Goal: Information Seeking & Learning: Learn about a topic

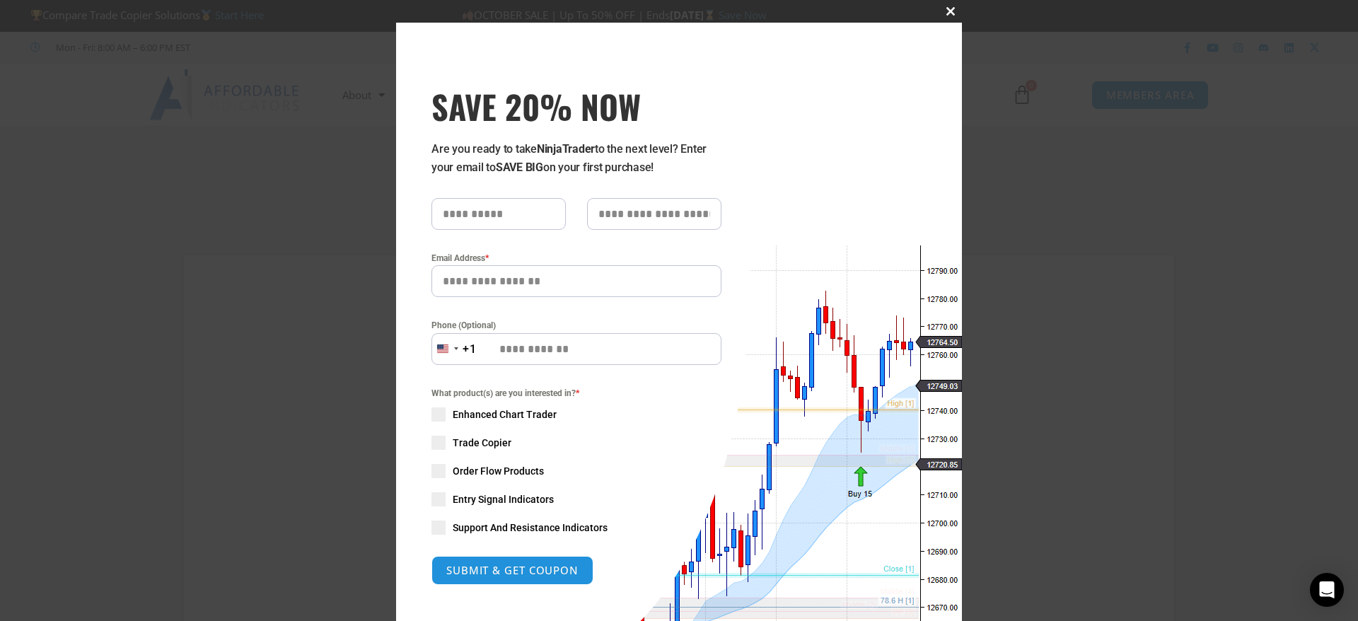
click at [939, 8] on span "SAVE 20% NOW popup" at bounding box center [950, 11] width 23 height 8
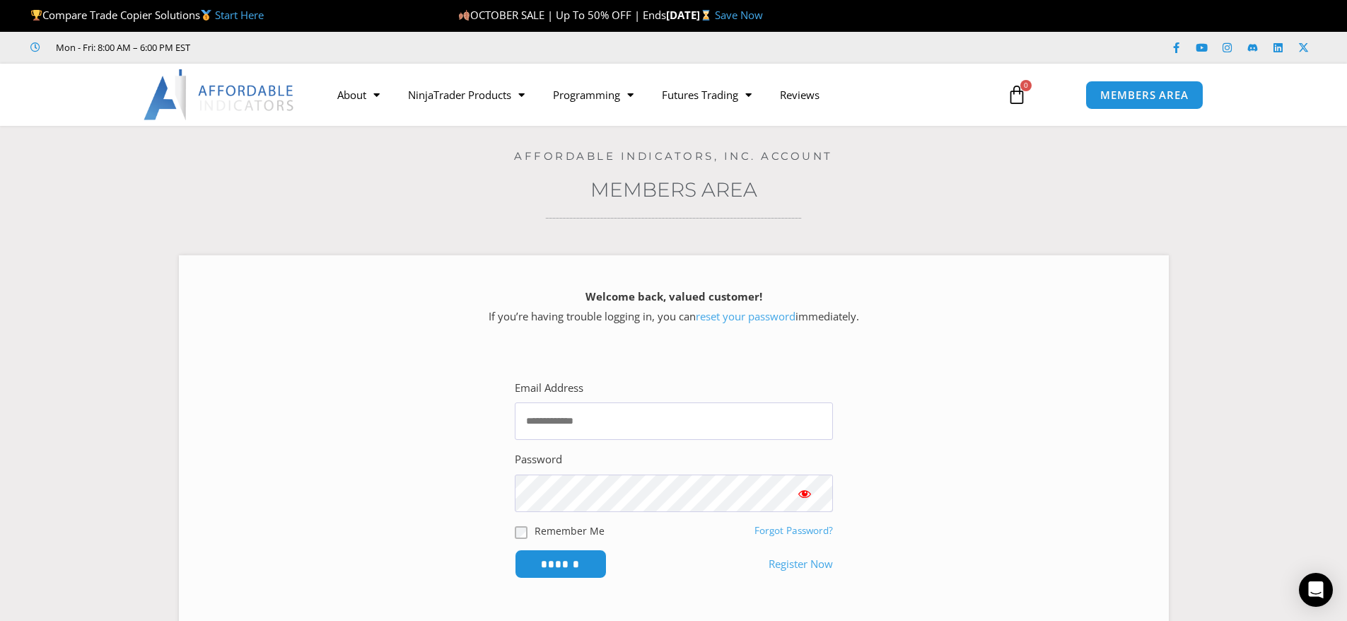
click at [267, 81] on img at bounding box center [220, 94] width 152 height 51
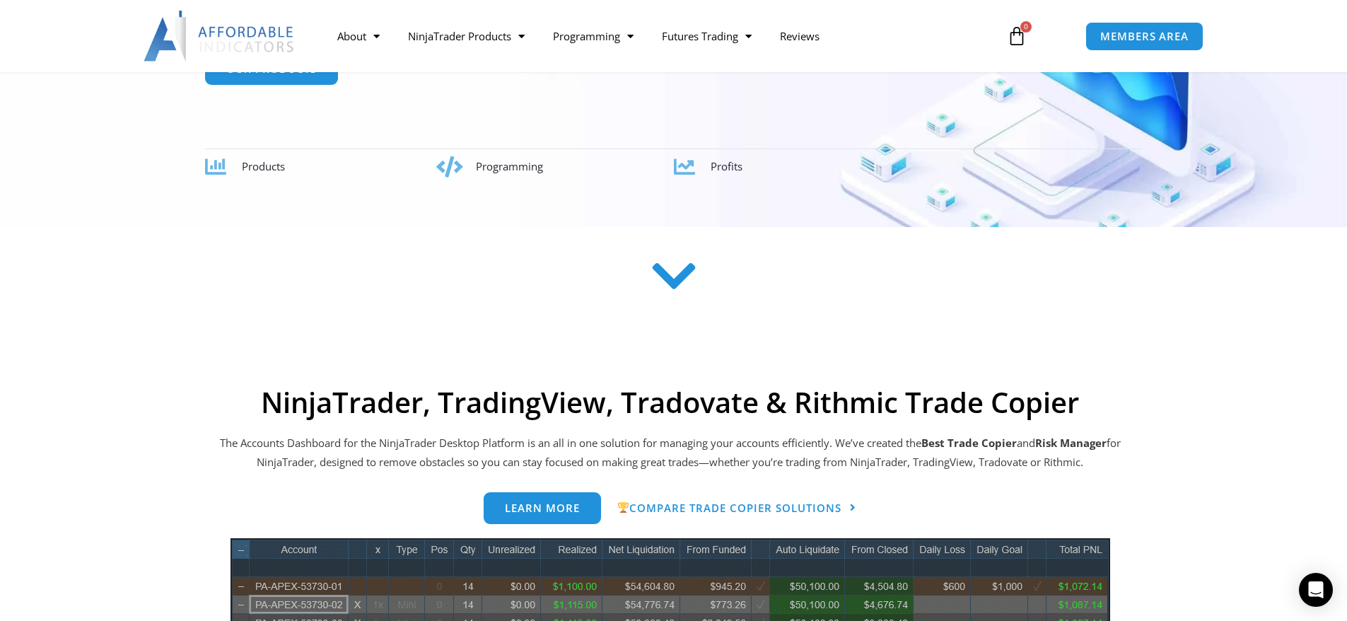
scroll to position [212, 0]
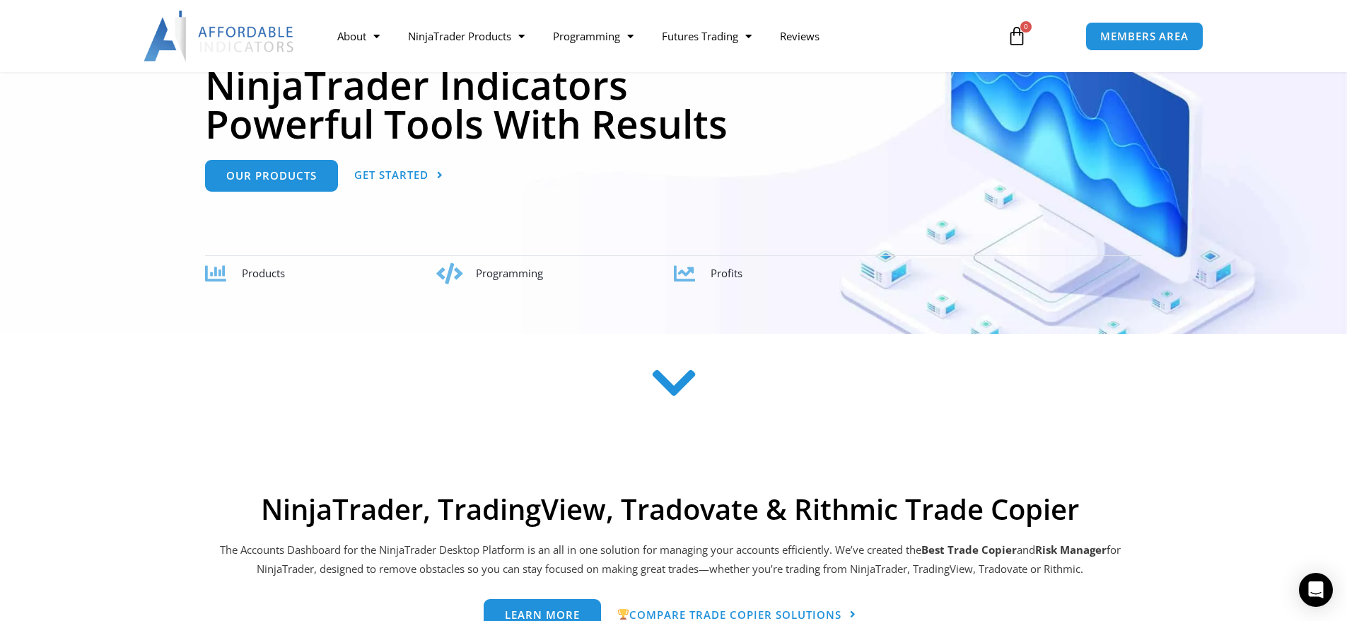
click at [523, 272] on span "Programming" at bounding box center [509, 273] width 67 height 14
click at [743, 281] on div "Profits" at bounding box center [925, 274] width 429 height 20
click at [632, 269] on div "Programming" at bounding box center [574, 274] width 197 height 20
click at [280, 274] on span "Products" at bounding box center [263, 273] width 43 height 14
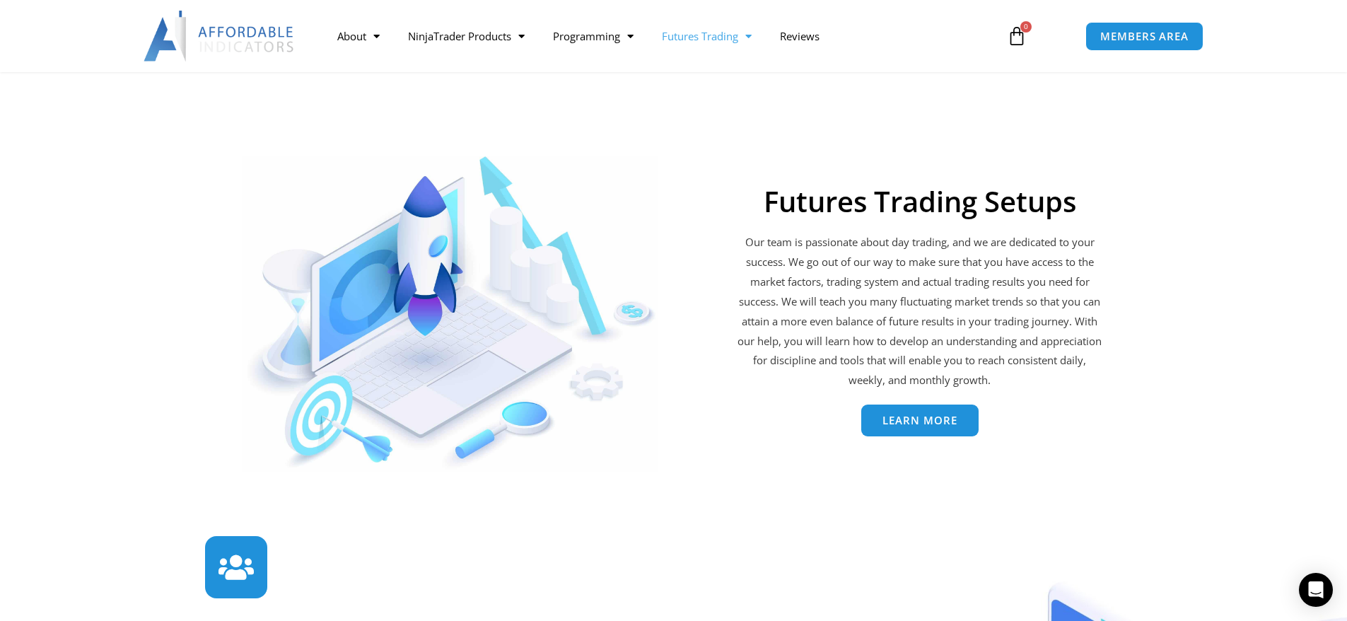
scroll to position [2934, 0]
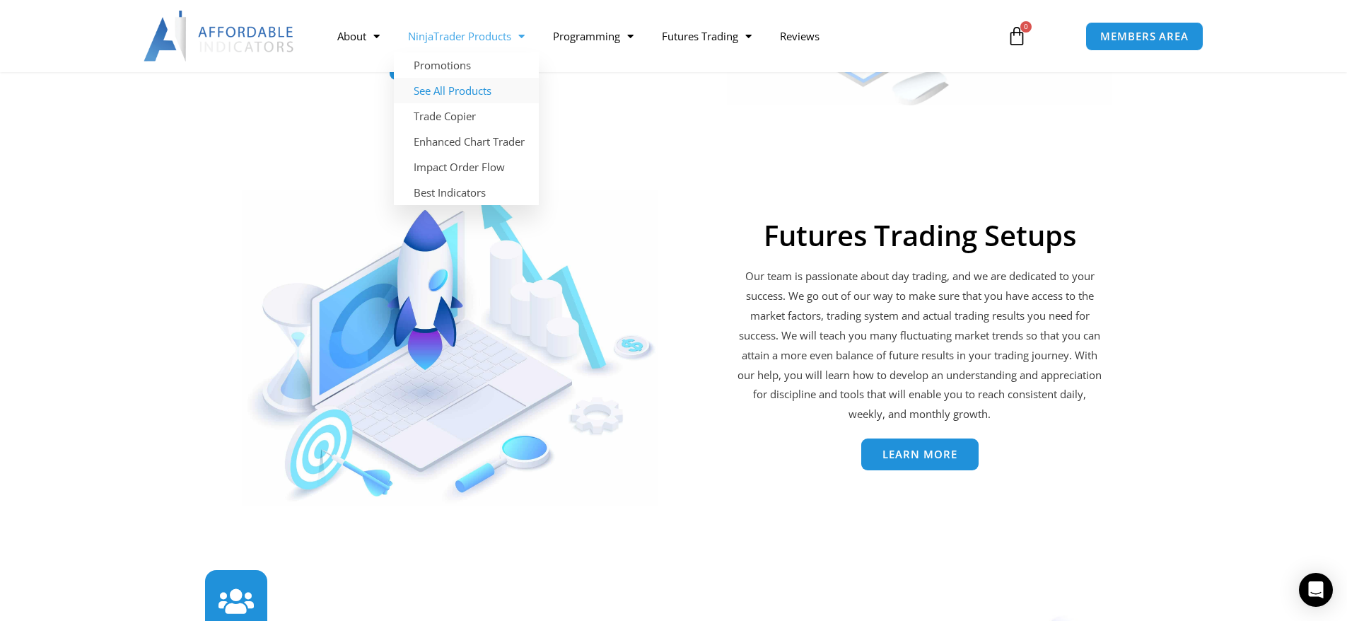
click at [448, 85] on link "See All Products" at bounding box center [466, 90] width 145 height 25
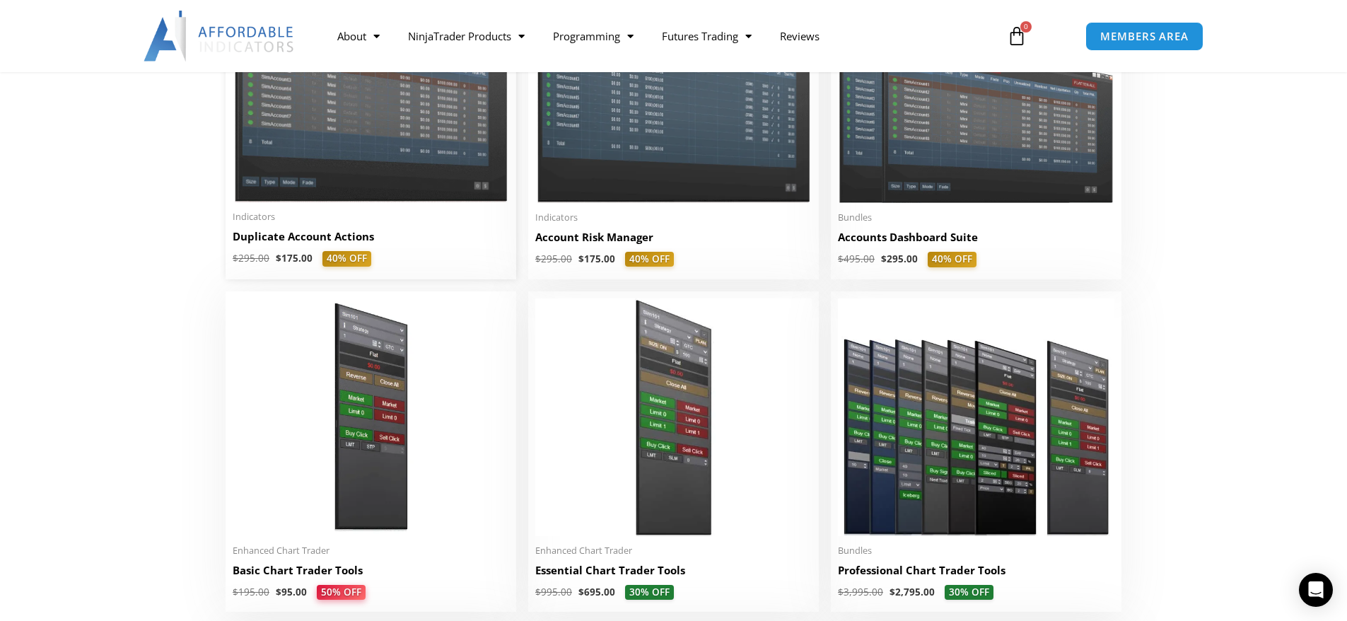
scroll to position [424, 0]
click at [374, 144] on img at bounding box center [371, 93] width 277 height 220
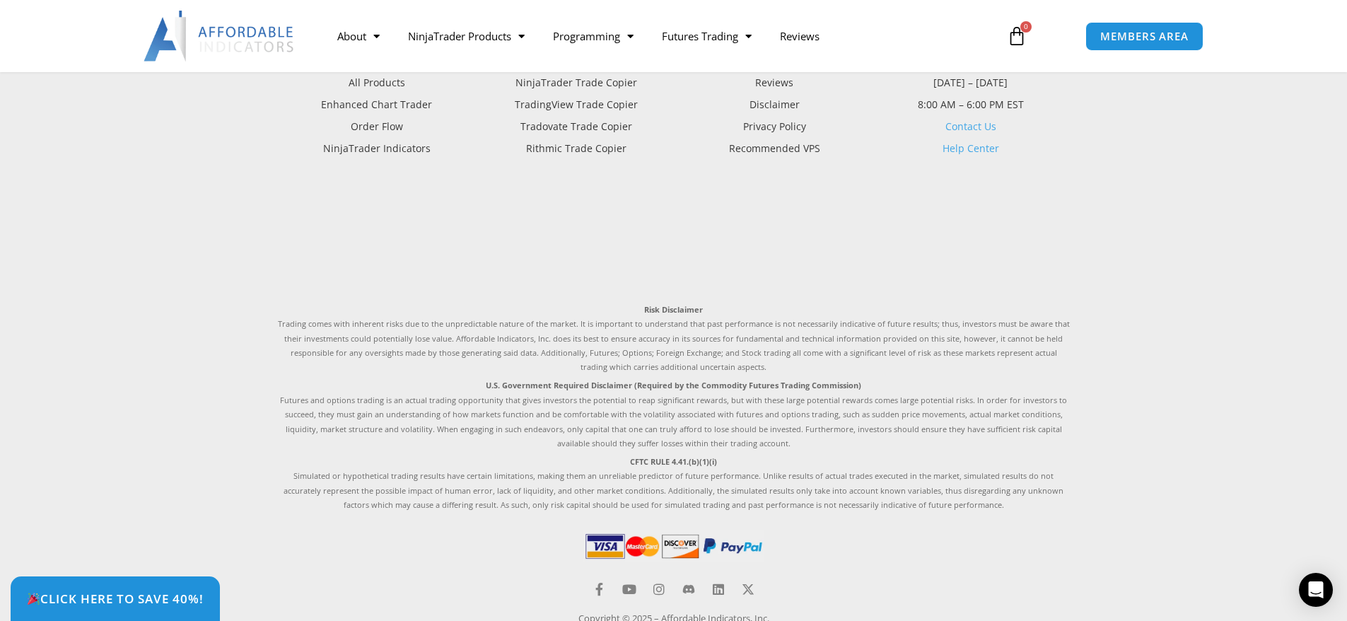
scroll to position [4663, 0]
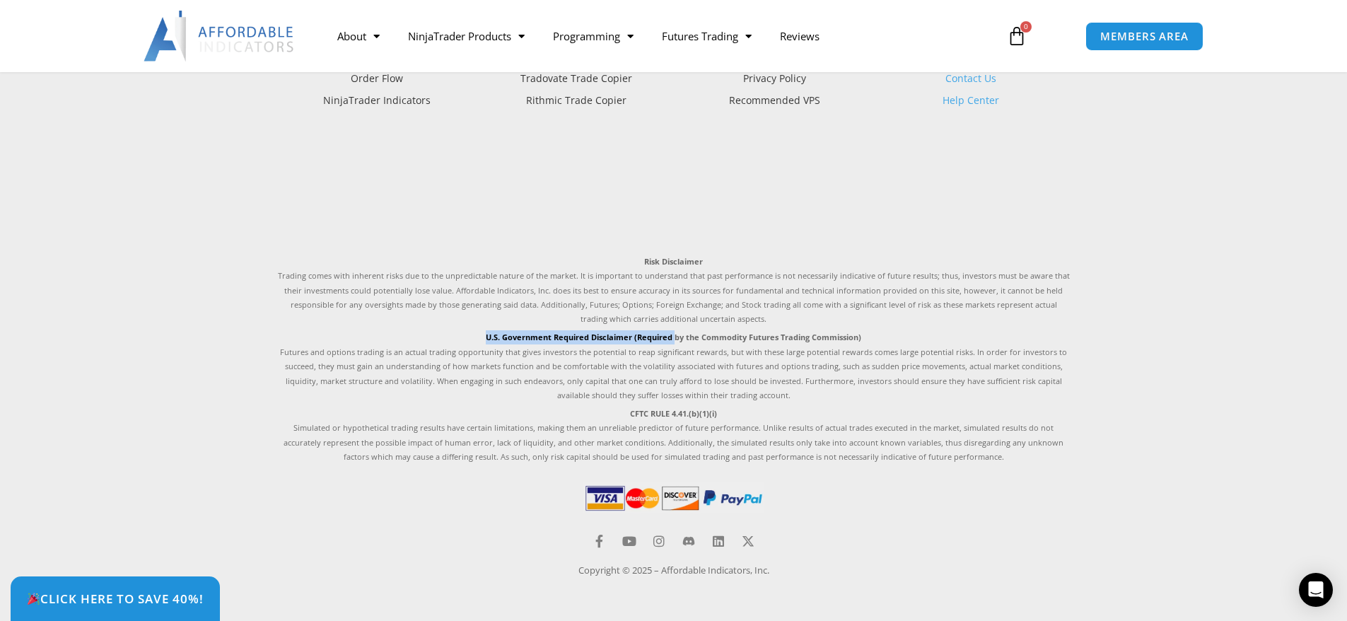
drag, startPoint x: 478, startPoint y: 335, endPoint x: 675, endPoint y: 328, distance: 196.7
click at [675, 328] on div "Risk Disclaimer Trading comes with inherent risks due to the unpredictable natu…" at bounding box center [674, 360] width 792 height 210
click at [554, 410] on p "CFTC RULE 4.41.(b)(1)(i) Simulated or hypothetical trading results have certain…" at bounding box center [674, 436] width 792 height 58
drag, startPoint x: 627, startPoint y: 417, endPoint x: 728, endPoint y: 413, distance: 101.2
click at [728, 413] on p "CFTC RULE 4.41.(b)(1)(i) Simulated or hypothetical trading results have certain…" at bounding box center [674, 436] width 792 height 58
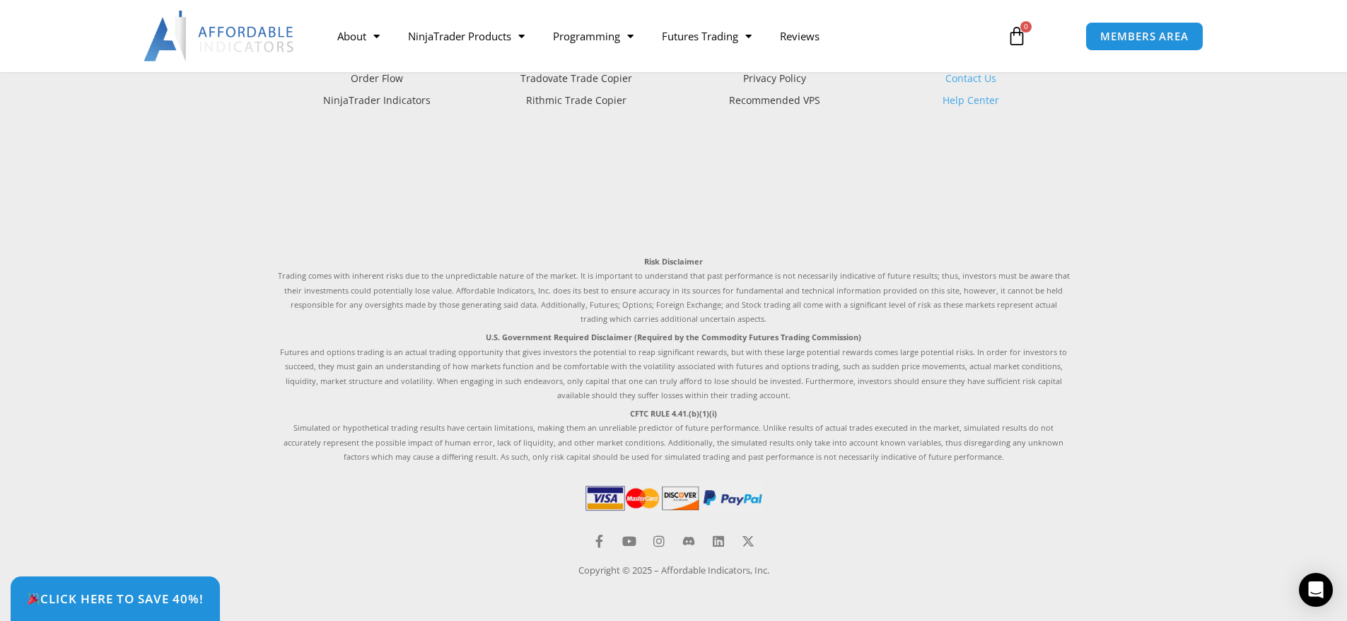
click at [728, 424] on p "CFTC RULE 4.41.(b)(1)(i) Simulated or hypothetical trading results have certain…" at bounding box center [674, 436] width 792 height 58
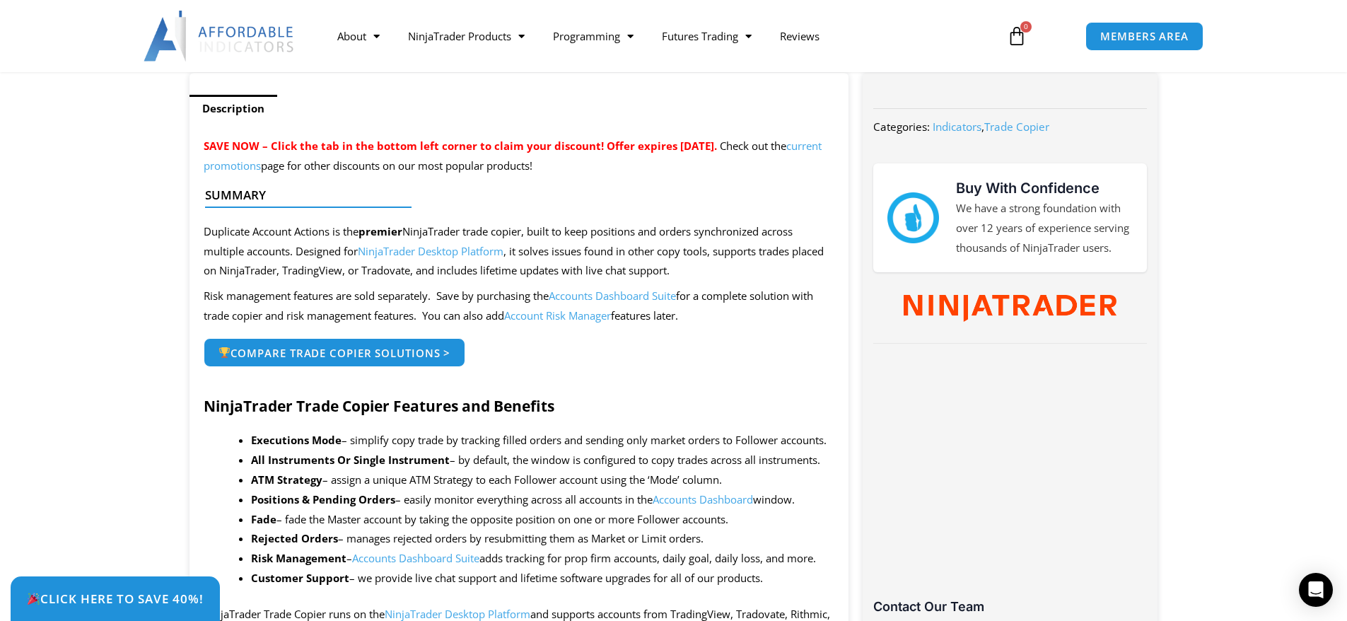
scroll to position [0, 0]
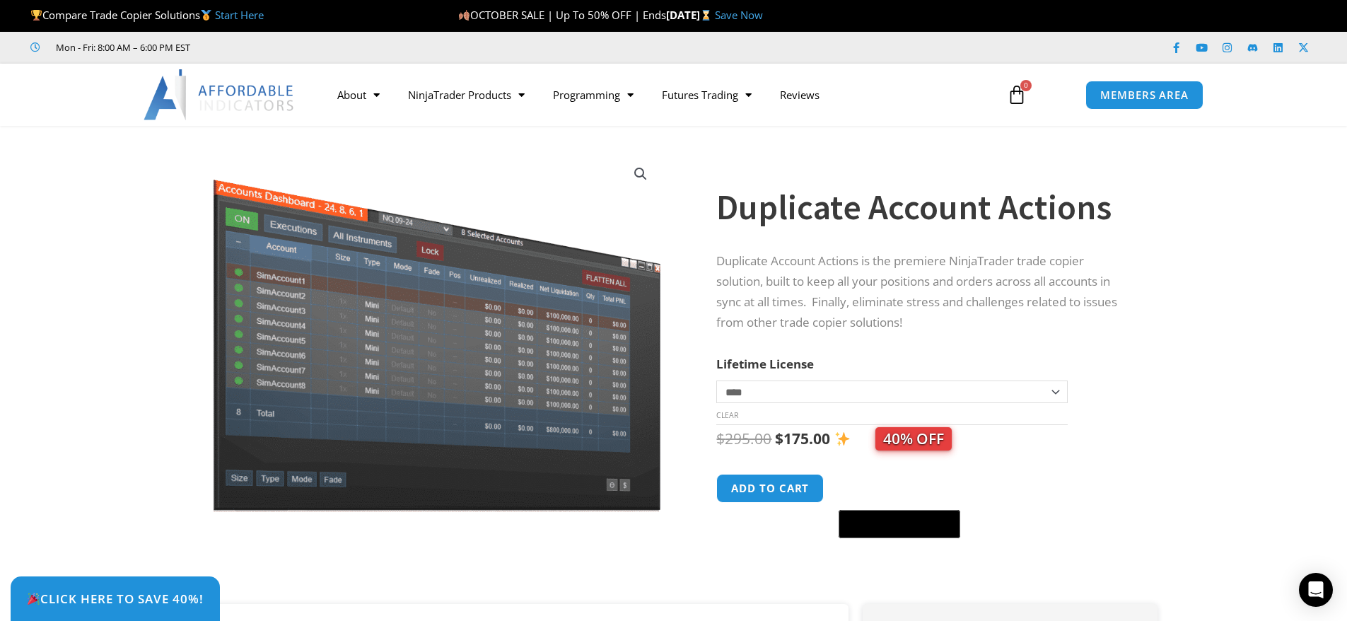
click at [240, 88] on img at bounding box center [220, 94] width 152 height 51
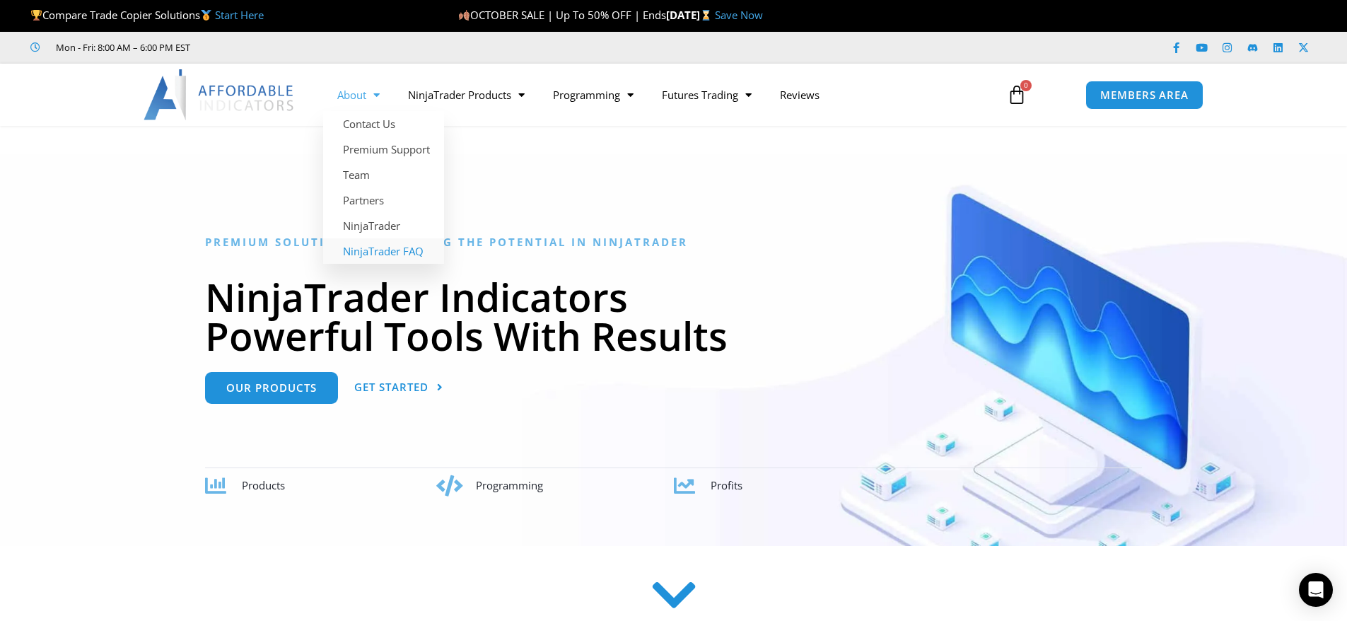
click at [367, 245] on link "NinjaTrader FAQ" at bounding box center [383, 250] width 121 height 25
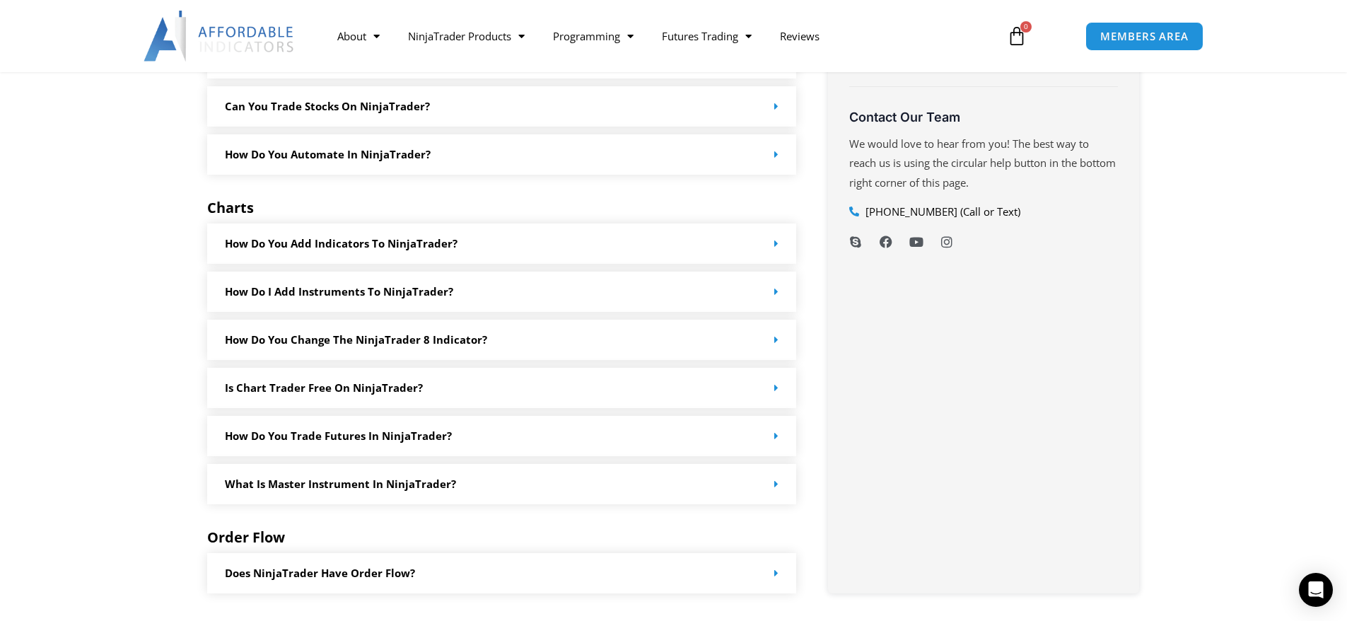
scroll to position [778, 0]
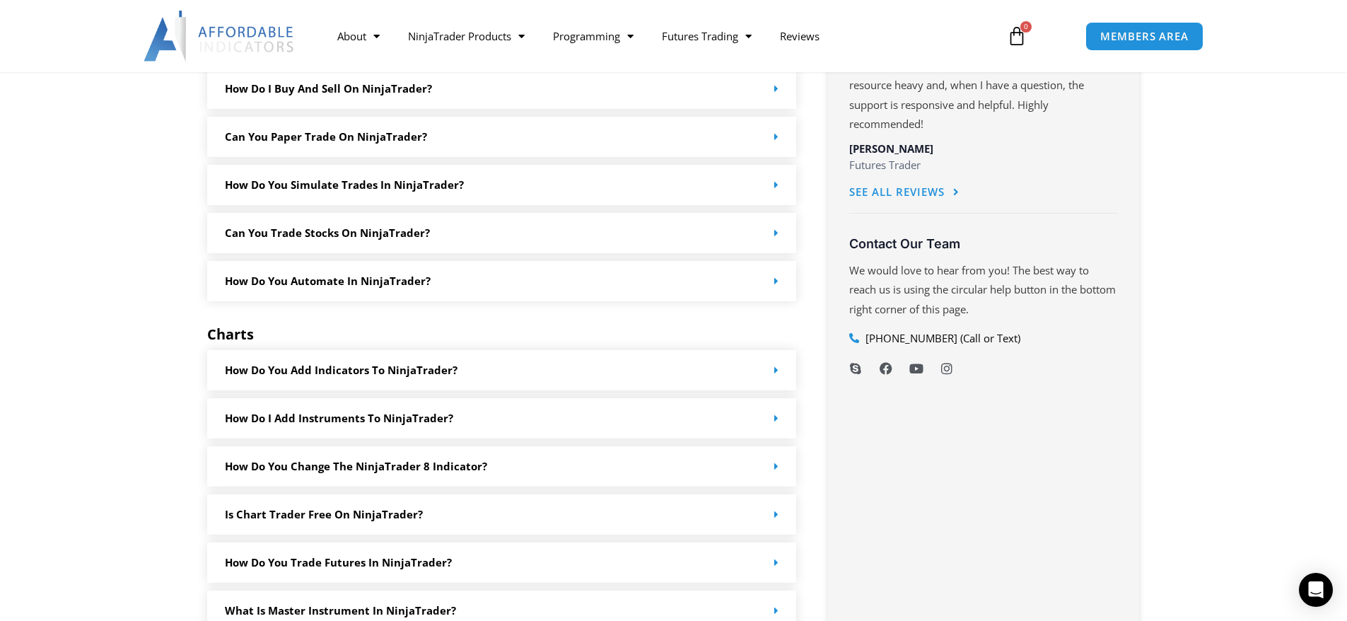
click at [262, 365] on link "How do you add indicators to NinjaTrader?" at bounding box center [341, 370] width 233 height 14
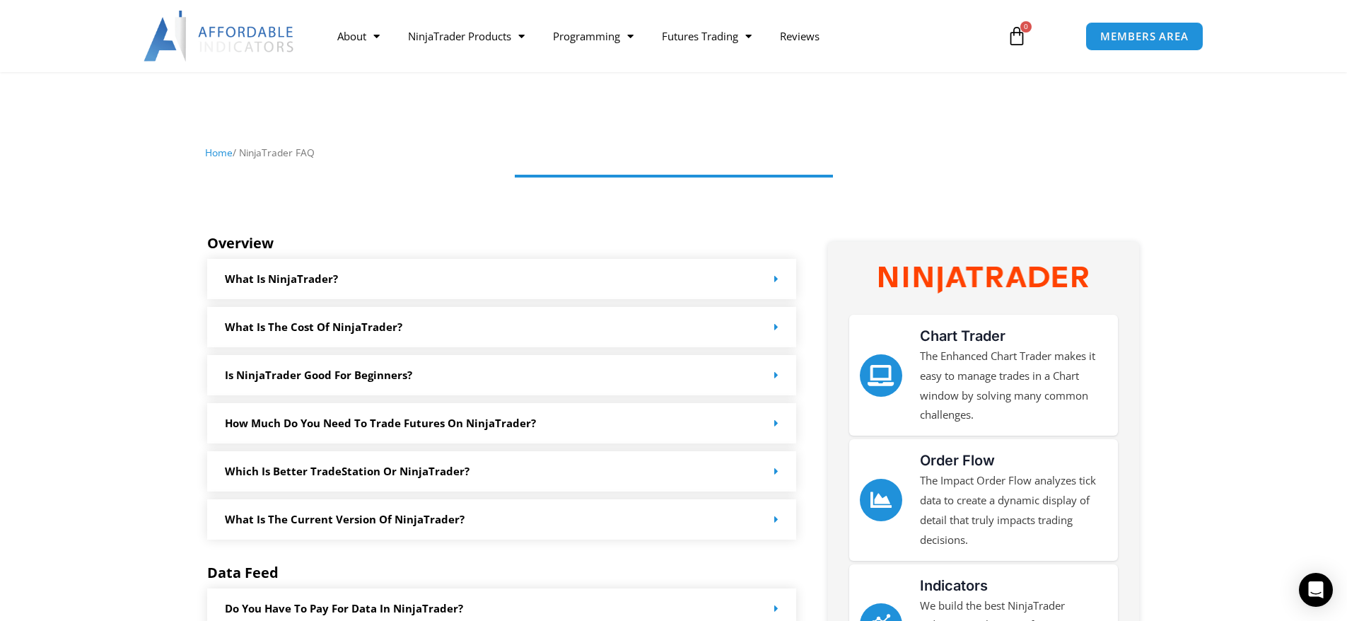
scroll to position [0, 0]
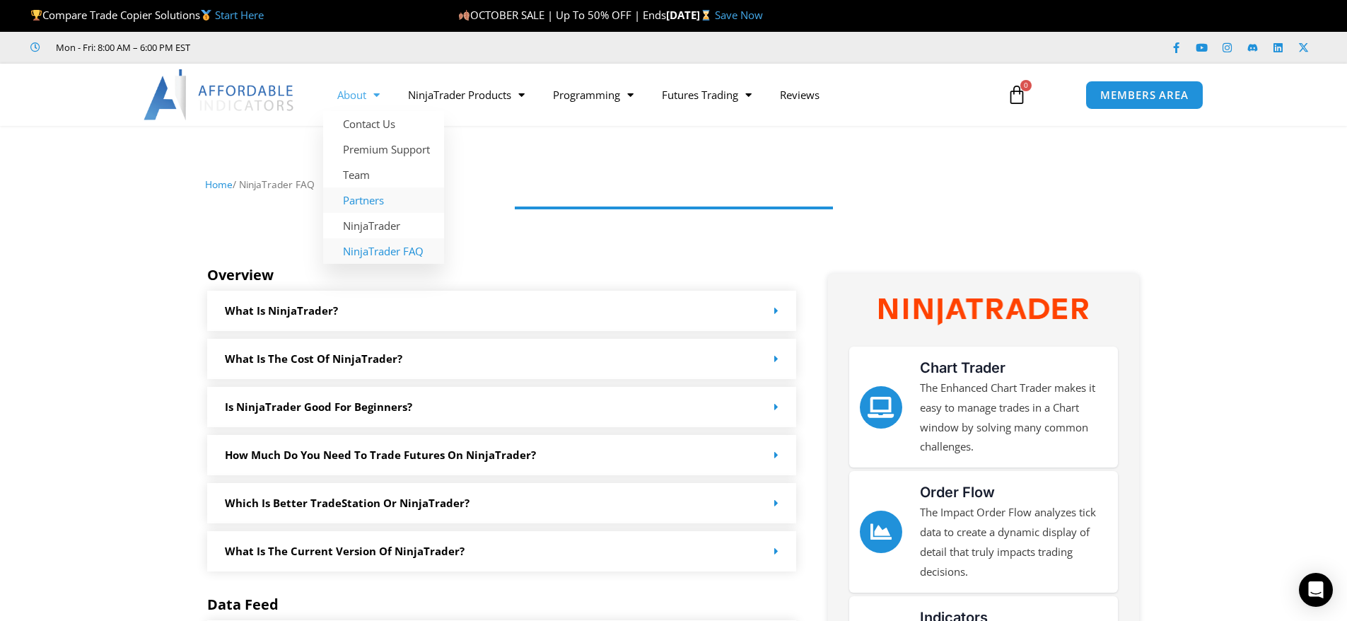
click at [364, 194] on link "Partners" at bounding box center [383, 199] width 121 height 25
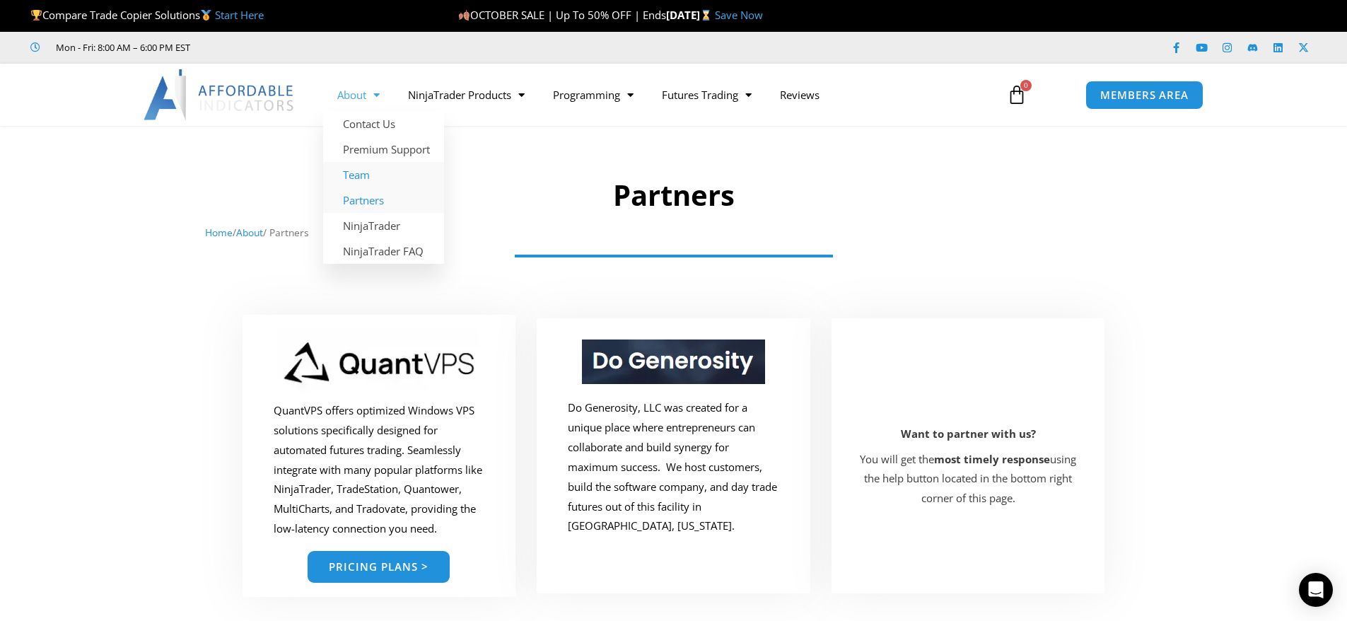
click at [357, 178] on link "Team" at bounding box center [383, 174] width 121 height 25
